Goal: Obtain resource: Download file/media

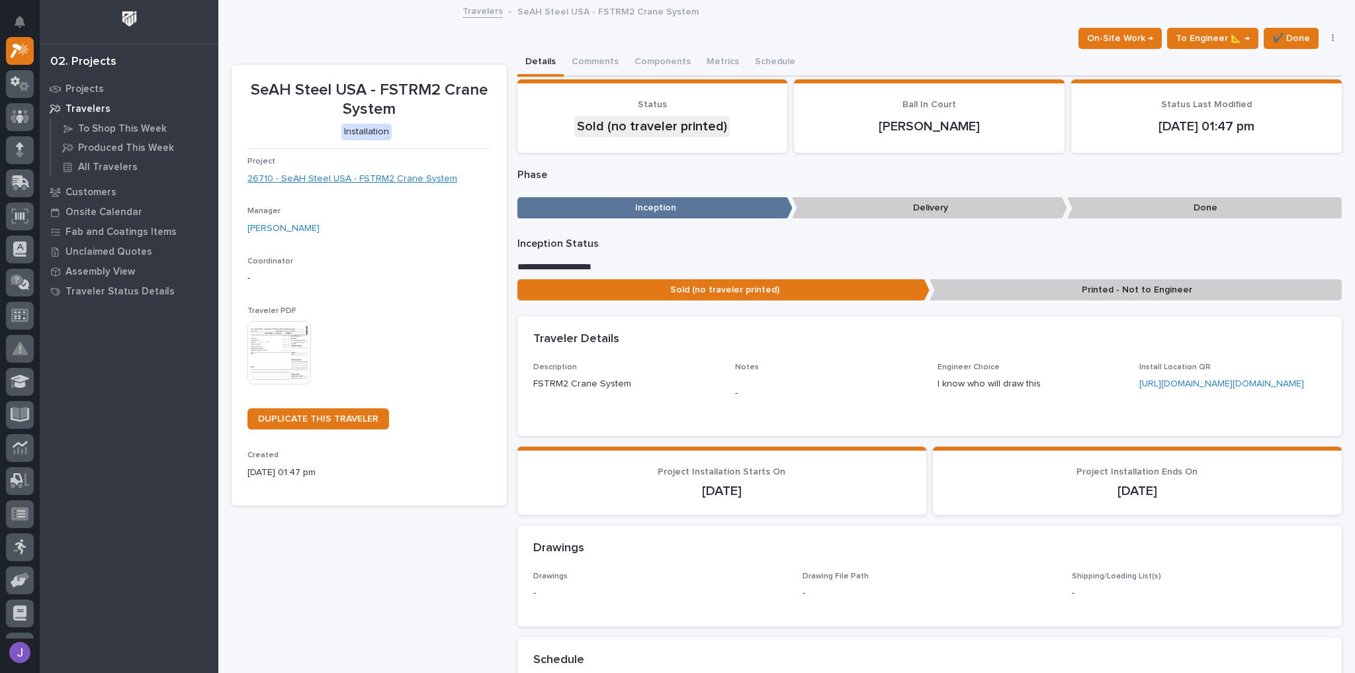
click at [368, 179] on link "26710 - SeAH Steel USA - FSTRM2 Crane System" at bounding box center [352, 179] width 210 height 14
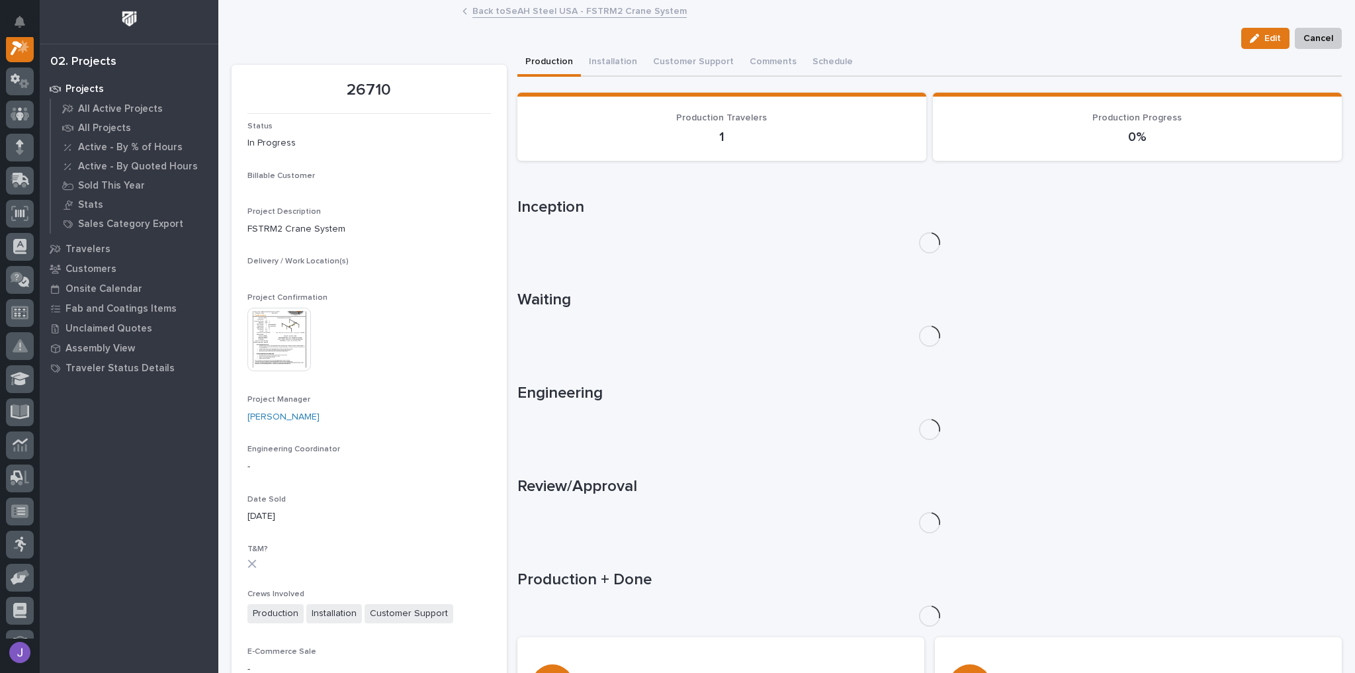
scroll to position [33, 0]
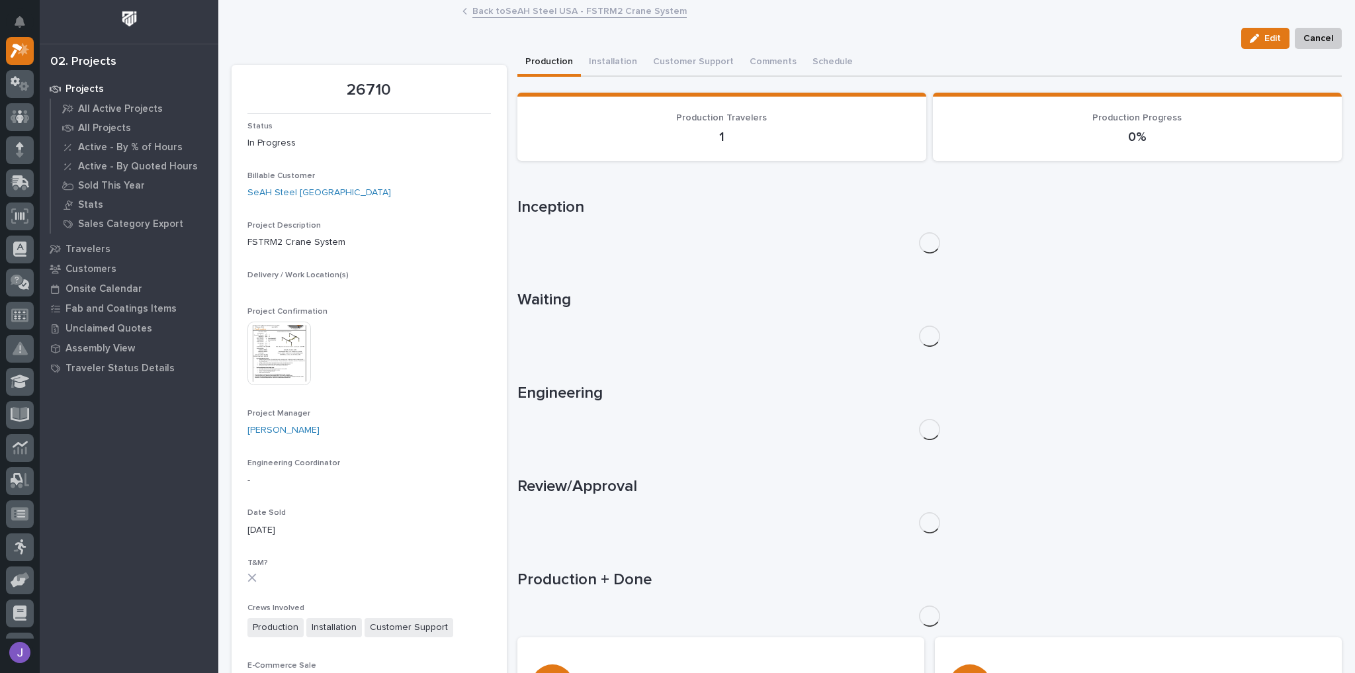
click at [288, 339] on div "Project Confirmation This file cannot be opened Download File" at bounding box center [368, 352] width 243 height 91
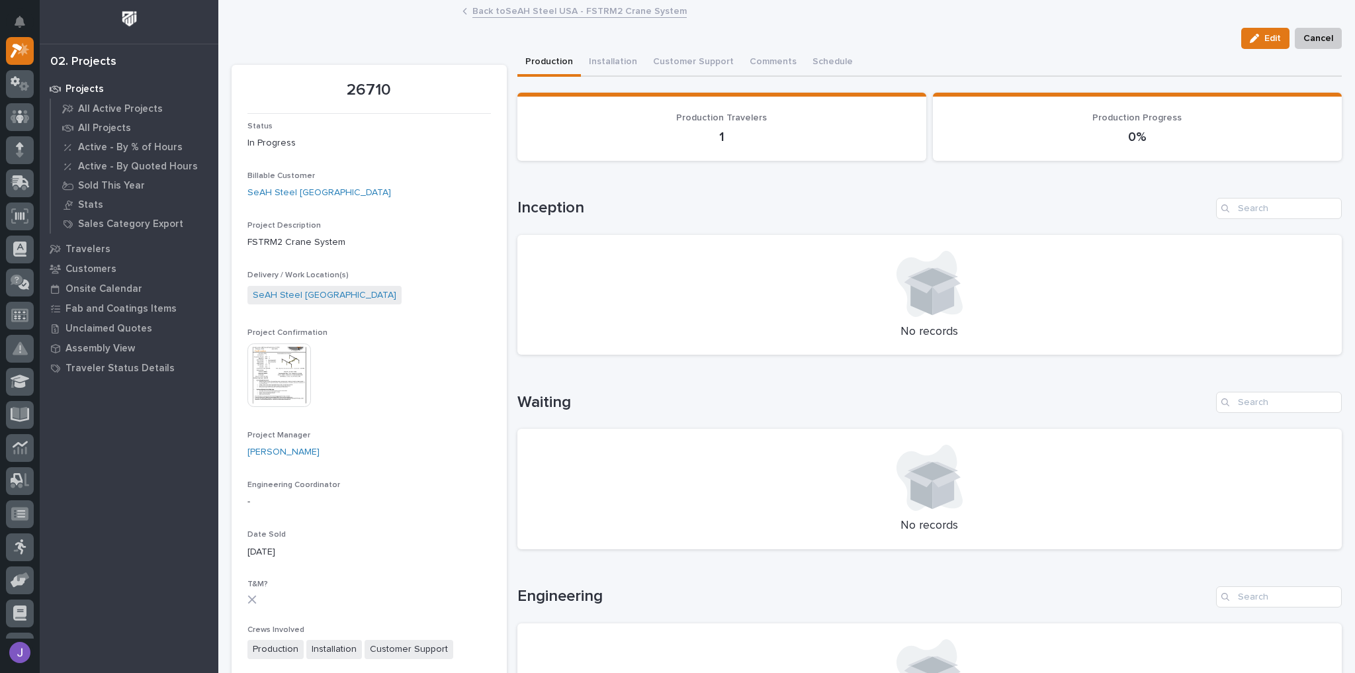
click at [272, 366] on img at bounding box center [278, 374] width 63 height 63
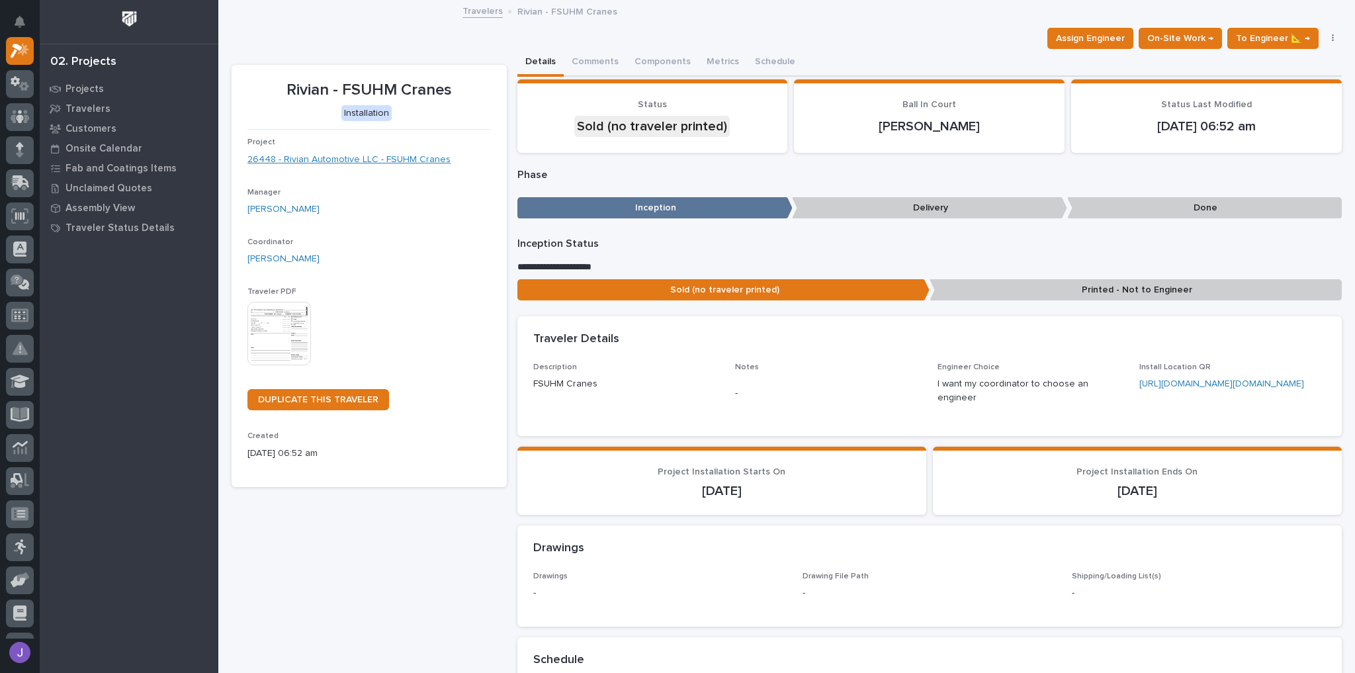
click at [365, 155] on link "26448 - Rivian Automotive LLC - FSUHM Cranes" at bounding box center [348, 160] width 203 height 14
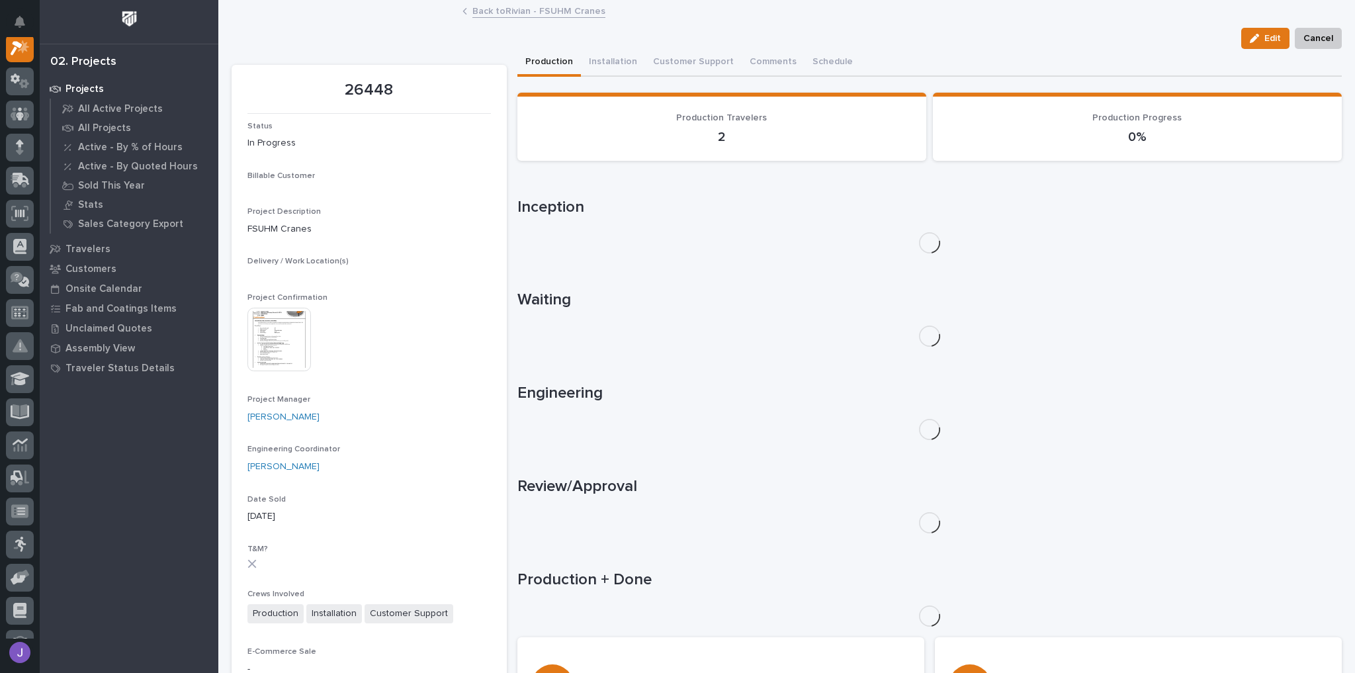
scroll to position [33, 0]
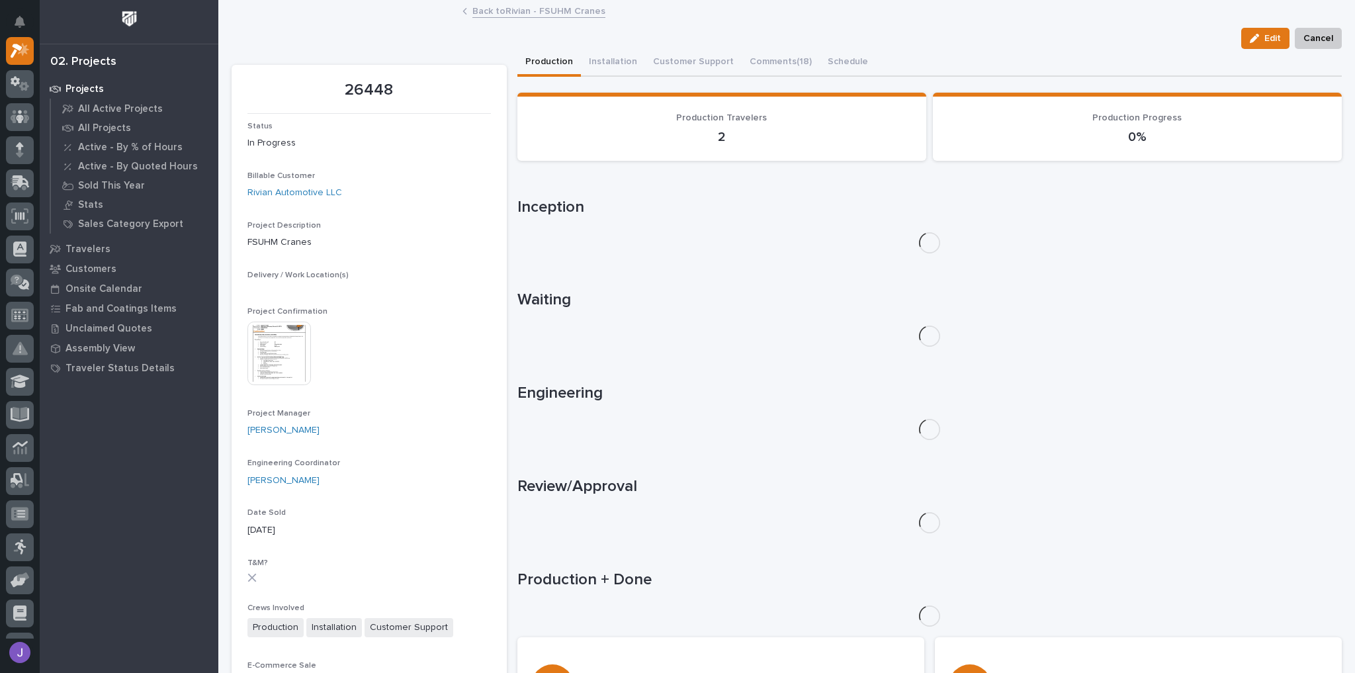
click at [301, 342] on div "Project Confirmation This file cannot be opened Download File" at bounding box center [368, 352] width 243 height 91
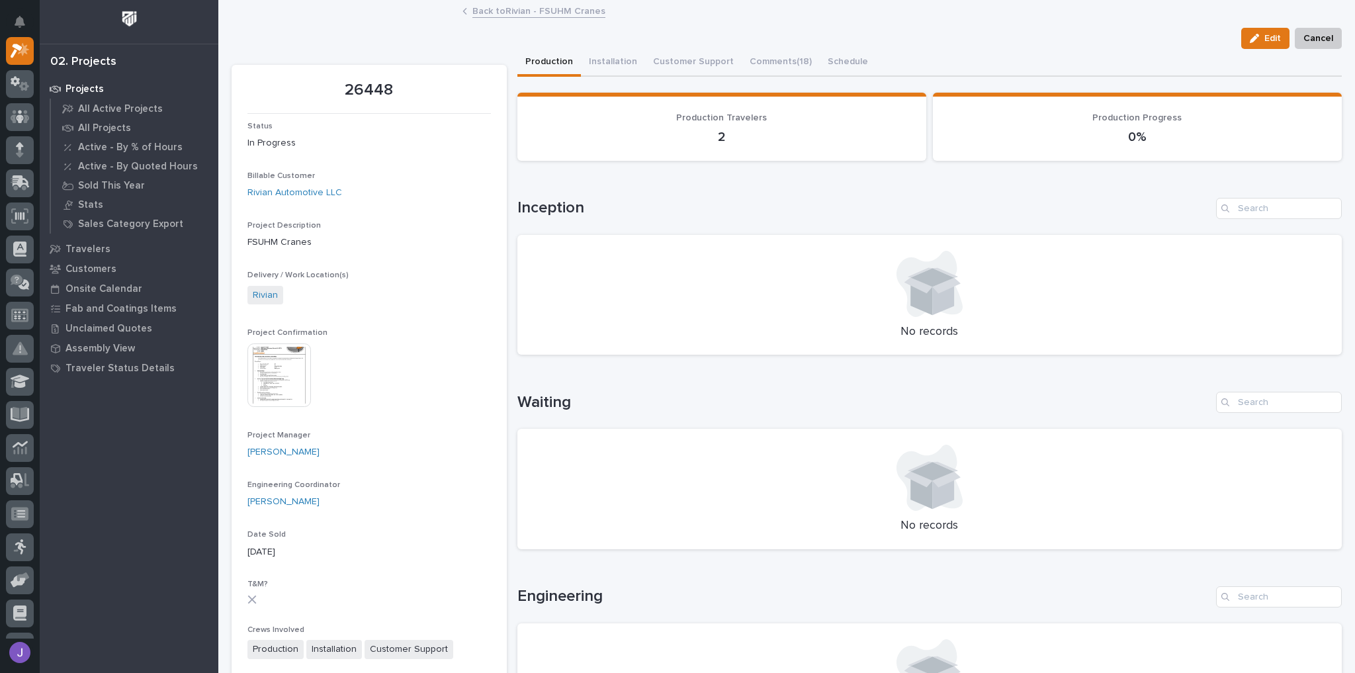
click at [299, 353] on img at bounding box center [278, 374] width 63 height 63
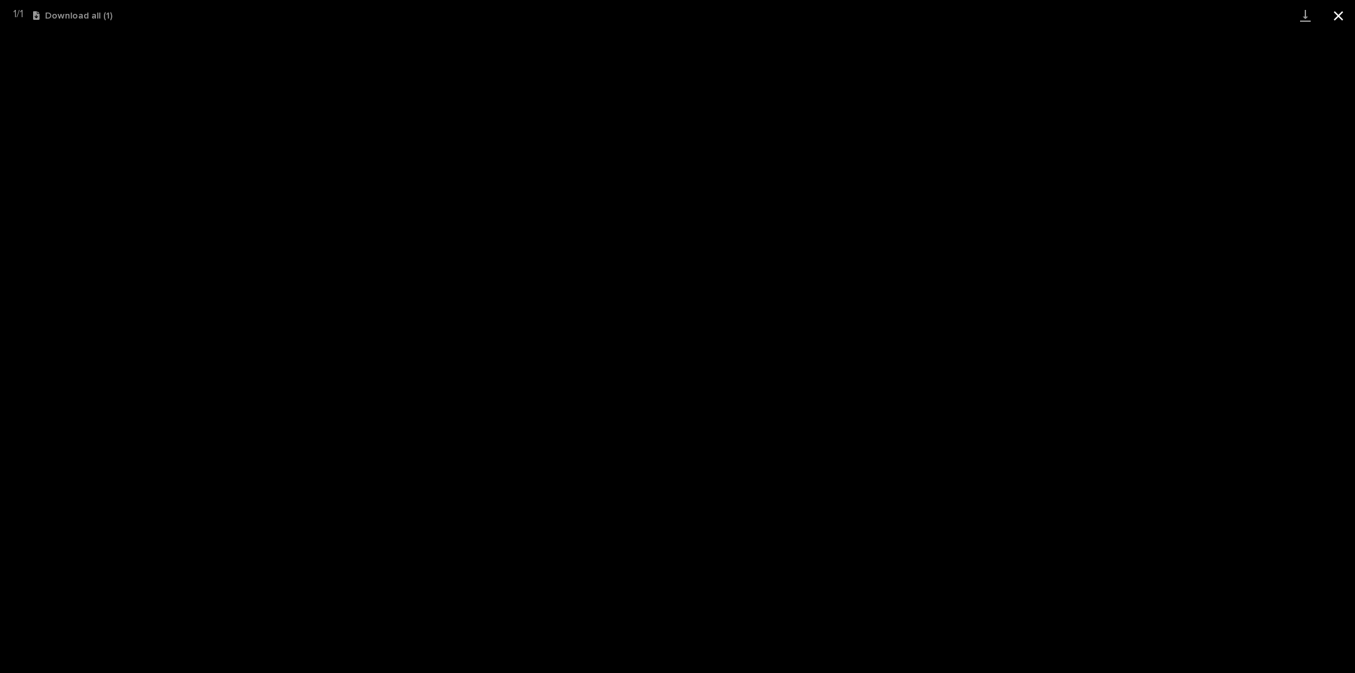
click at [1342, 23] on button "Close gallery" at bounding box center [1338, 15] width 33 height 31
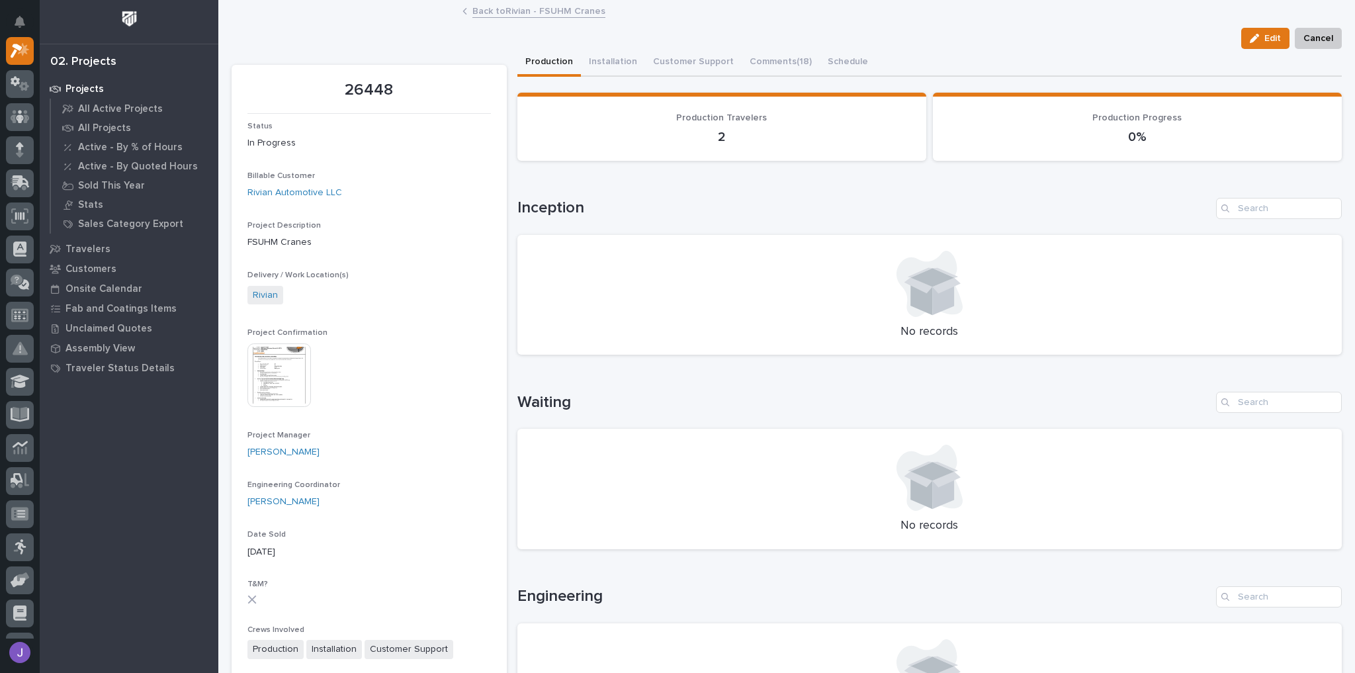
click at [293, 390] on img at bounding box center [278, 374] width 63 height 63
